Goal: Transaction & Acquisition: Purchase product/service

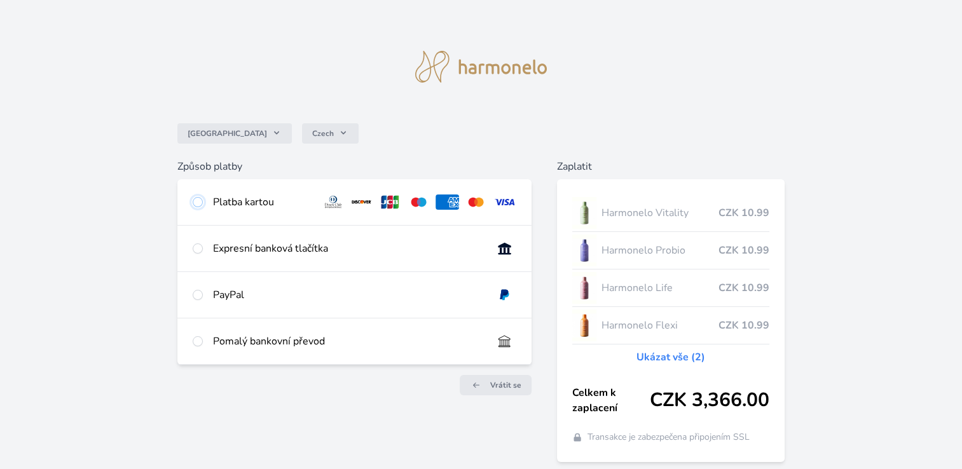
click at [198, 206] on input "radio" at bounding box center [198, 202] width 10 height 10
radio input "true"
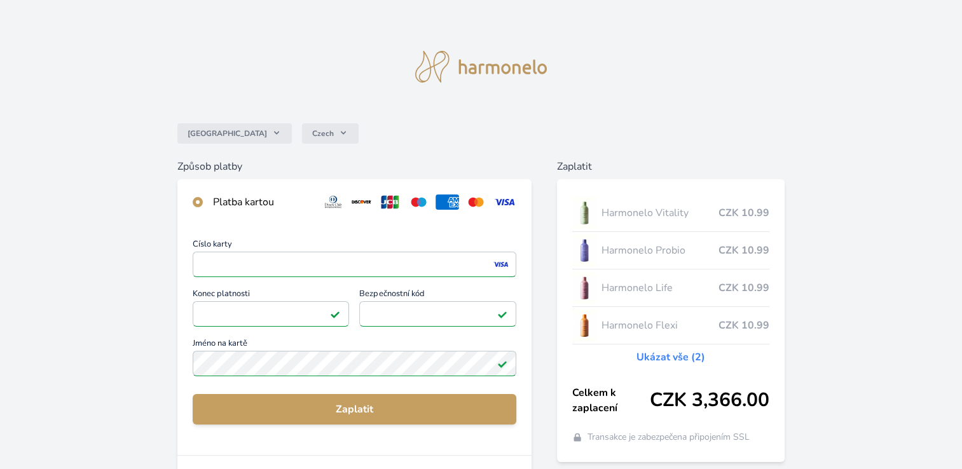
click at [132, 413] on div "Česko Czech Způsob platby Platba kartou Číslo karty <p>Your browser does not su…" at bounding box center [481, 330] width 962 height 661
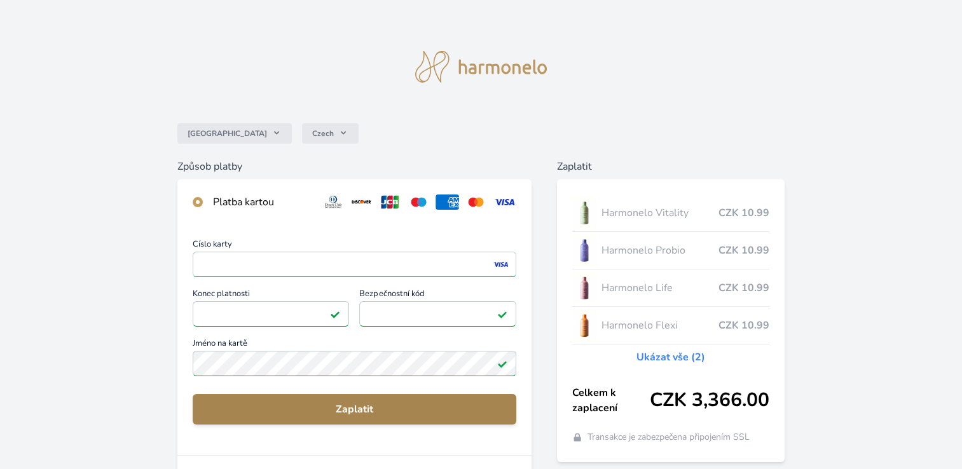
click at [364, 411] on span "Zaplatit" at bounding box center [354, 409] width 303 height 15
